Goal: Transaction & Acquisition: Download file/media

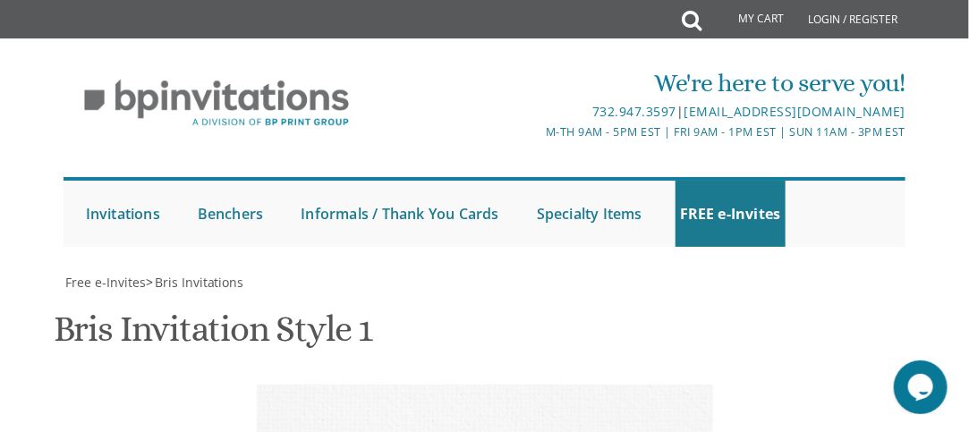
scroll to position [896, 0]
drag, startPoint x: 372, startPoint y: 153, endPoint x: 437, endPoint y: 160, distance: 64.8
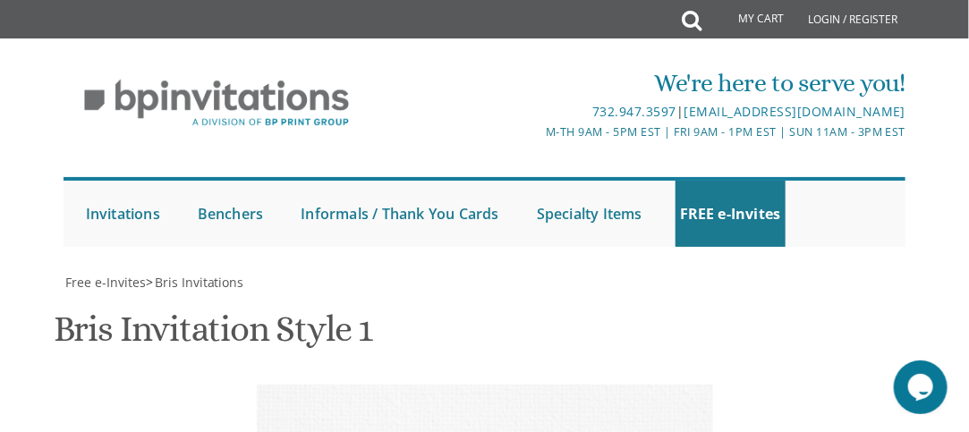
drag, startPoint x: 459, startPoint y: 169, endPoint x: 641, endPoint y: 175, distance: 182.6
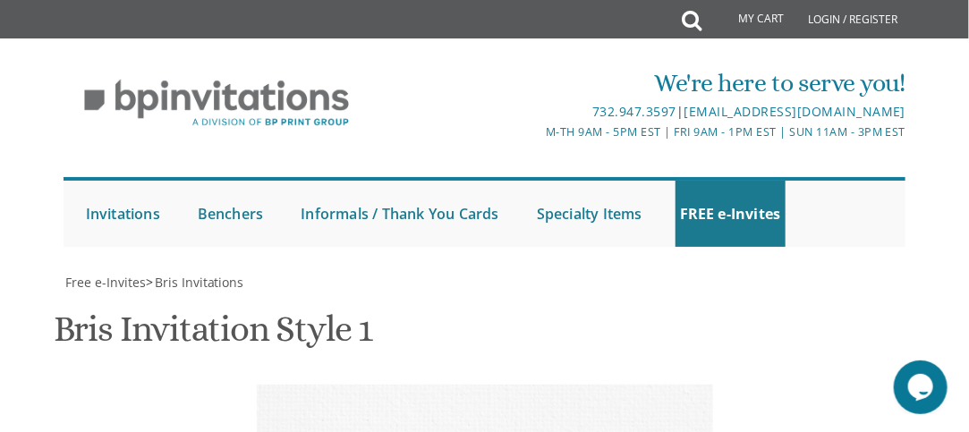
type textarea "With gratitude to Hashem We would like to inform you of the bris of our dear so…"
drag, startPoint x: 373, startPoint y: 254, endPoint x: 547, endPoint y: 290, distance: 177.2
type textarea "[PERSON_NAME] & [PERSON_NAME]"
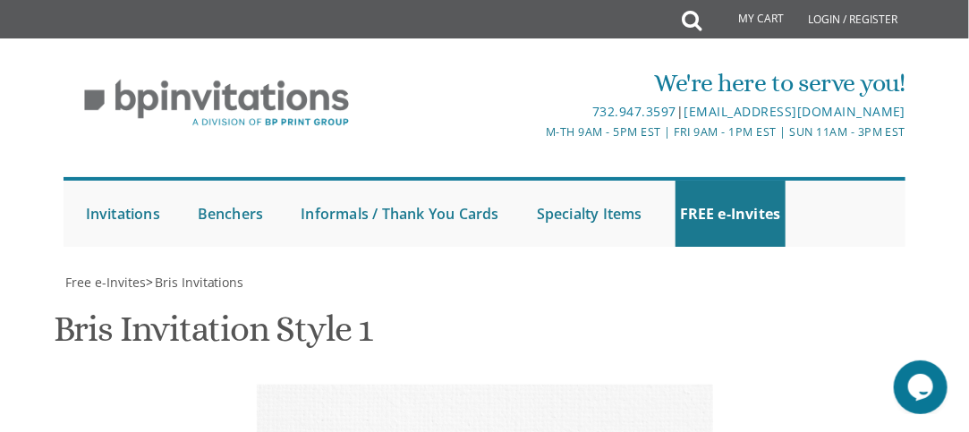
scroll to position [835, 0]
type textarea "With gratitude to Hashem We would like to inform you of the bris of our dear so…"
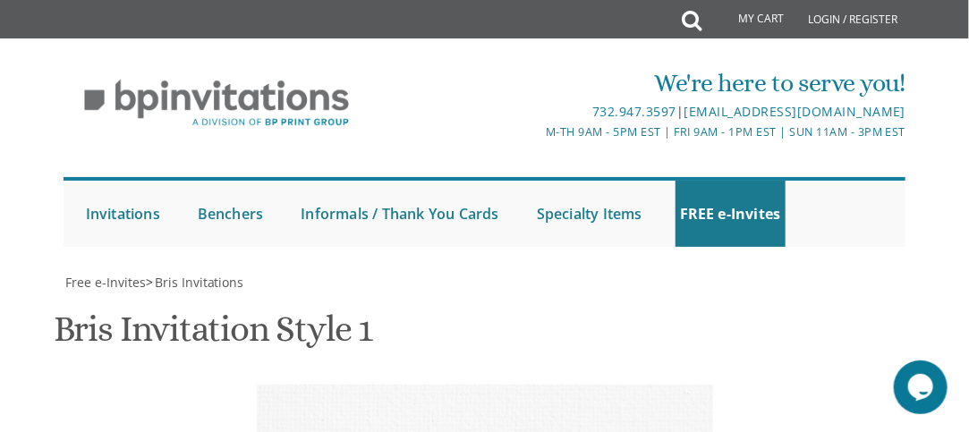
type input "[EMAIL_ADDRESS][DOMAIN_NAME]"
